Goal: Transaction & Acquisition: Purchase product/service

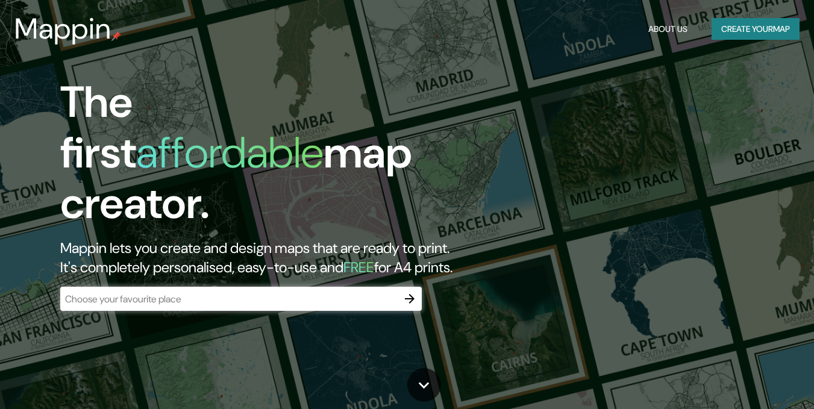
click at [749, 37] on button "Create your map" at bounding box center [755, 29] width 88 height 22
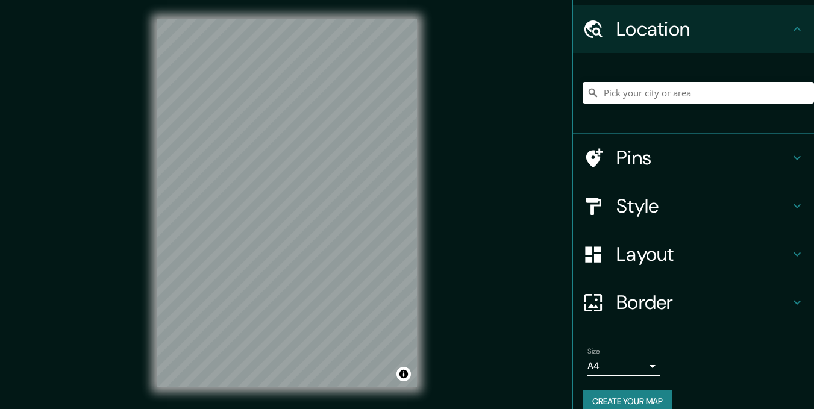
scroll to position [52, 0]
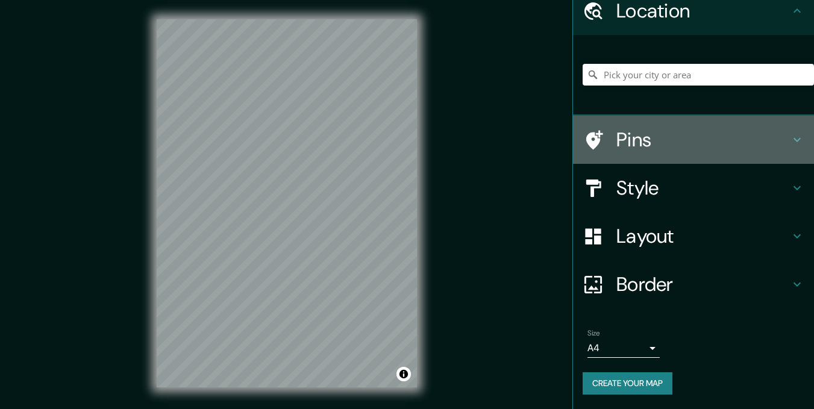
click at [591, 143] on icon at bounding box center [592, 139] width 21 height 21
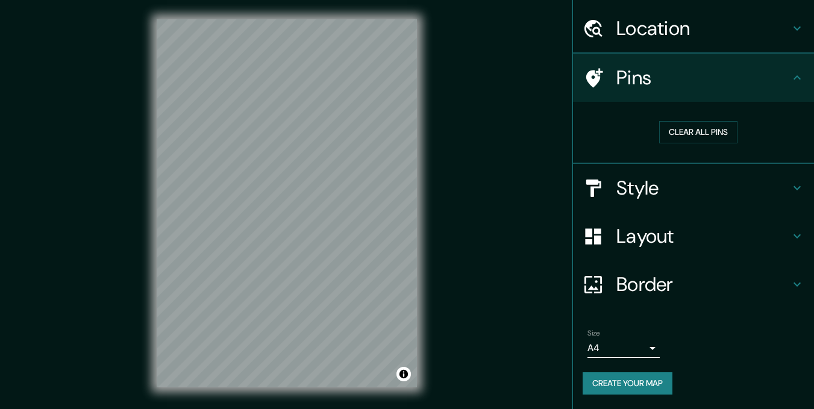
scroll to position [34, 0]
click at [678, 125] on button "Clear all pins" at bounding box center [698, 133] width 78 height 22
